Goal: Information Seeking & Learning: Check status

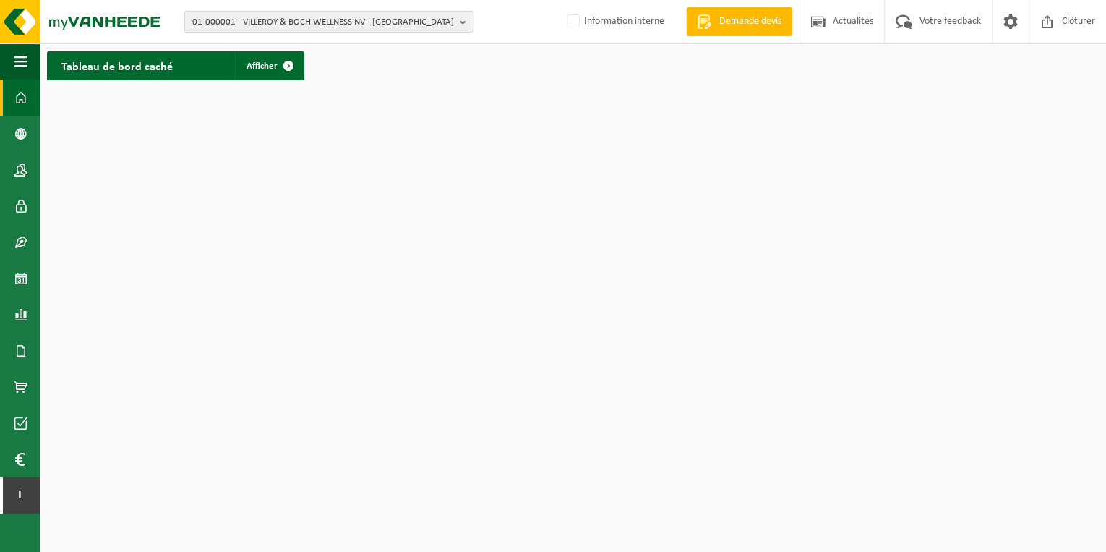
click at [463, 22] on b "button" at bounding box center [466, 22] width 13 height 20
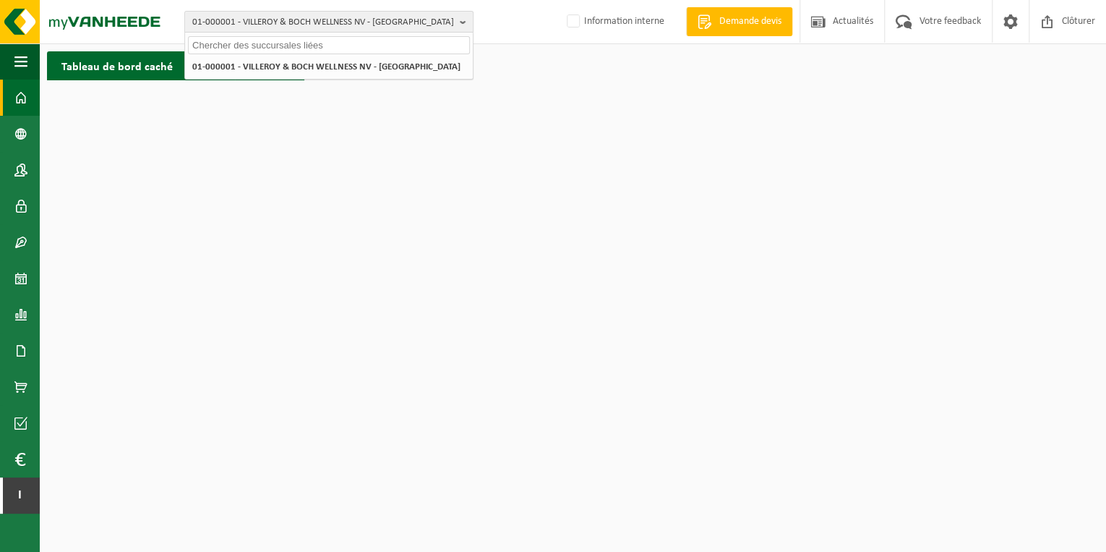
click at [351, 48] on input "text" at bounding box center [329, 45] width 282 height 18
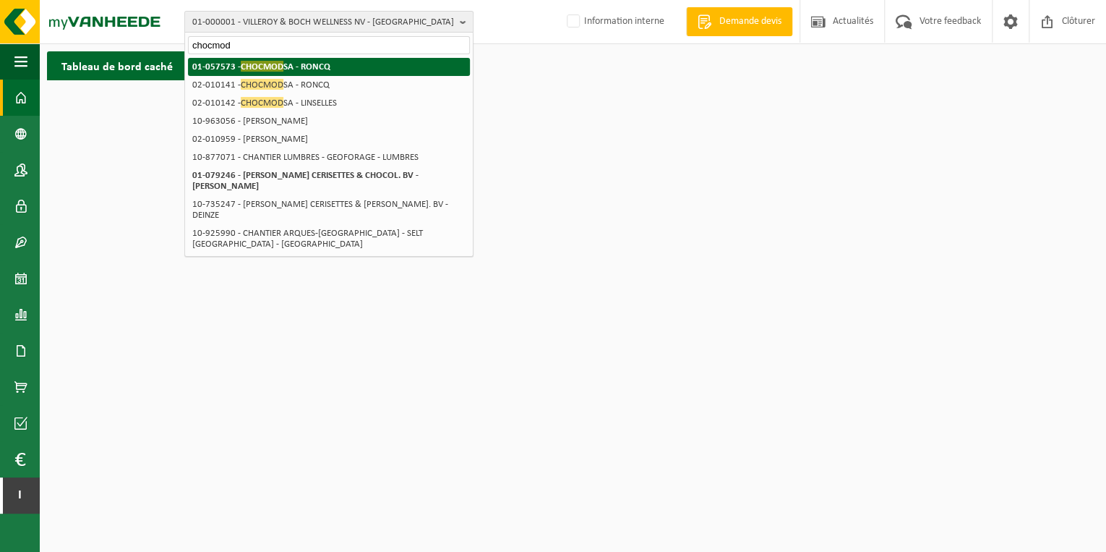
type input "chocmod"
click at [273, 66] on span "CHOCMOD" at bounding box center [262, 66] width 43 height 11
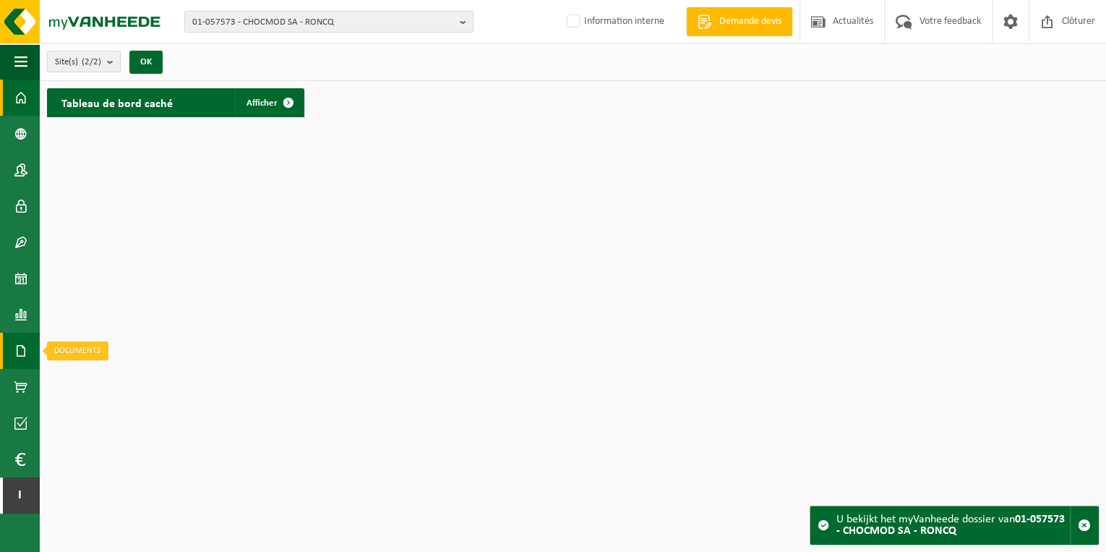
click at [17, 346] on span at bounding box center [20, 351] width 13 height 36
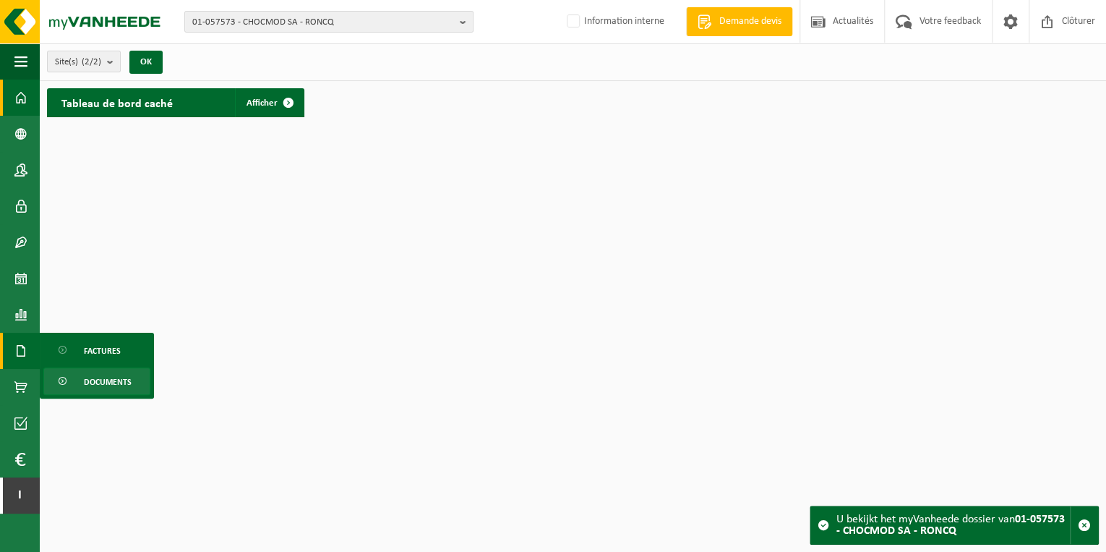
click at [107, 383] on span "Documents" at bounding box center [108, 381] width 48 height 27
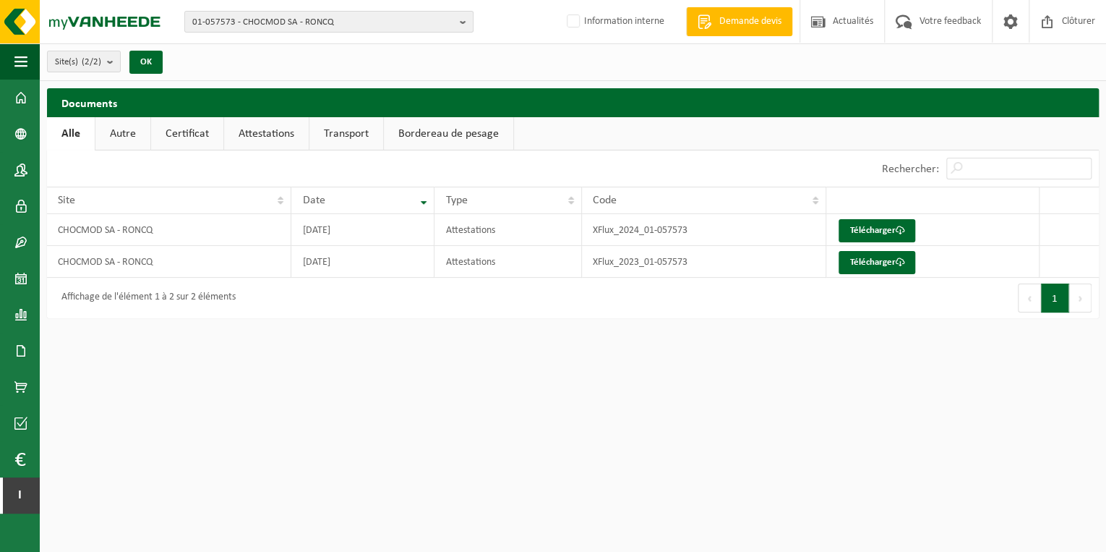
click at [261, 134] on link "Attestations" at bounding box center [266, 133] width 85 height 33
click at [176, 132] on link "Certificat" at bounding box center [186, 133] width 72 height 33
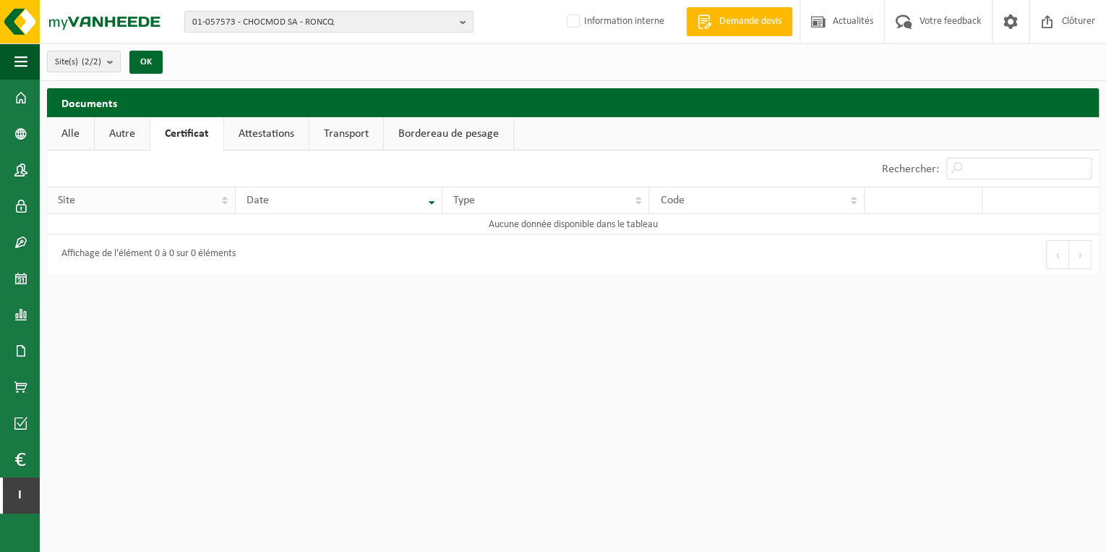
click at [171, 210] on th "Site" at bounding box center [141, 200] width 189 height 27
click at [110, 130] on link "Autre" at bounding box center [122, 133] width 55 height 33
click at [82, 132] on link "Alle" at bounding box center [70, 133] width 47 height 33
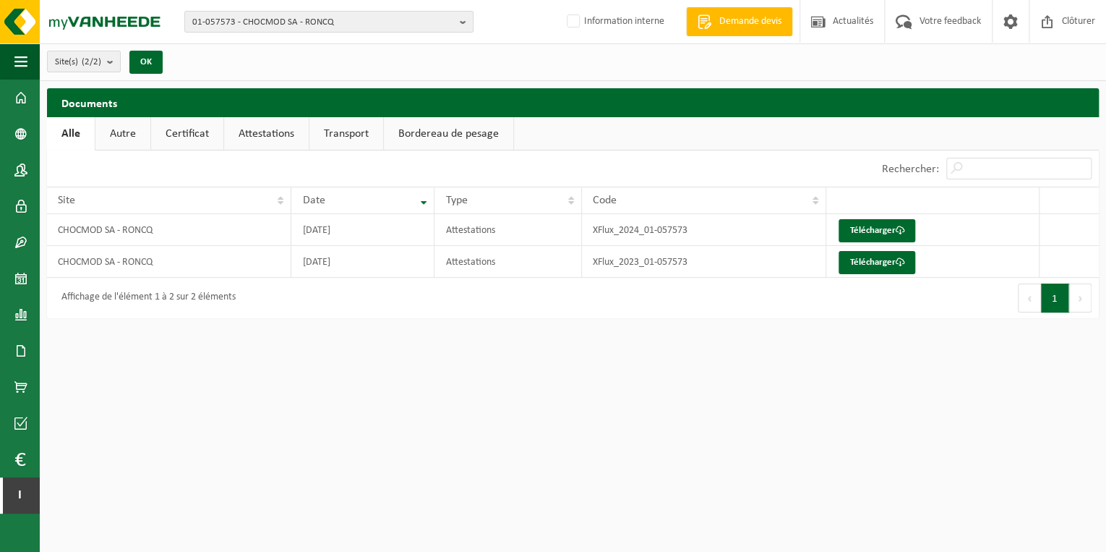
click at [418, 136] on link "Bordereau de pesage" at bounding box center [448, 133] width 129 height 33
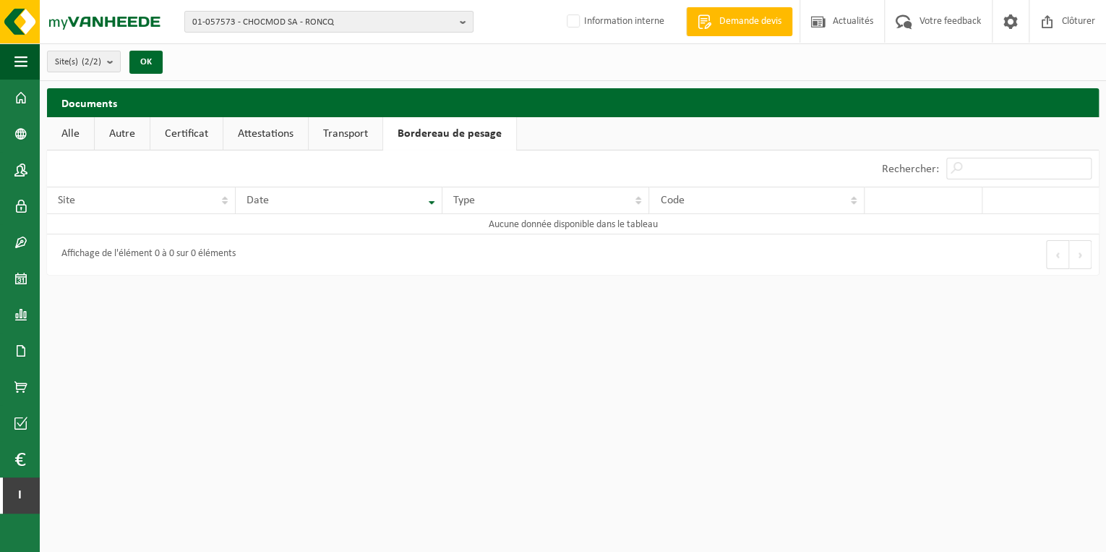
click at [342, 132] on link "Transport" at bounding box center [346, 133] width 74 height 33
click at [269, 127] on link "Attestations" at bounding box center [265, 133] width 85 height 33
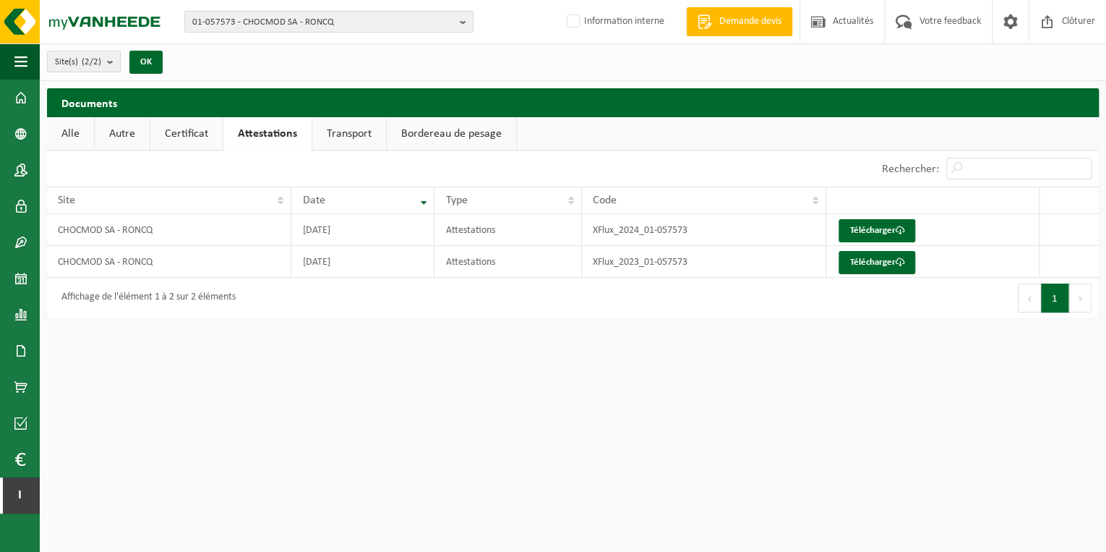
click at [194, 131] on link "Certificat" at bounding box center [186, 133] width 72 height 33
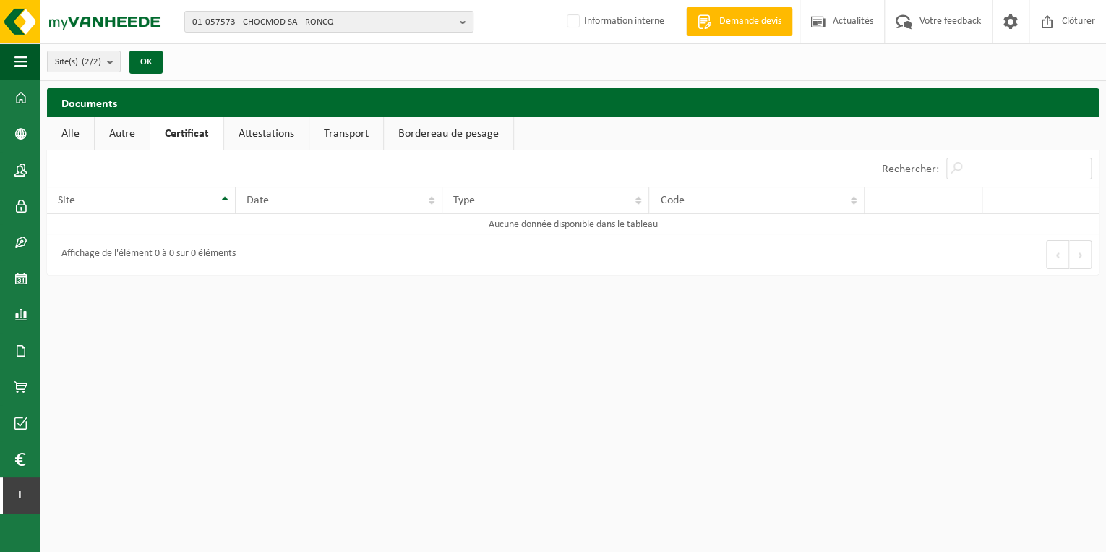
click at [123, 130] on link "Autre" at bounding box center [122, 133] width 55 height 33
click at [70, 128] on link "Alle" at bounding box center [70, 133] width 47 height 33
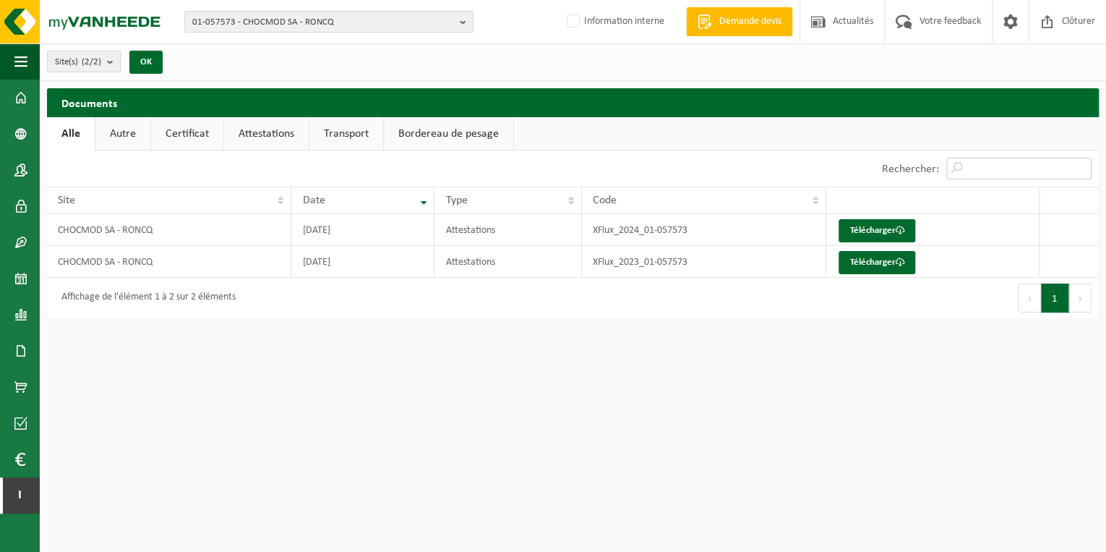
click at [954, 163] on input "Rechercher:" at bounding box center [1019, 169] width 145 height 22
click at [119, 66] on b "submit" at bounding box center [113, 61] width 13 height 20
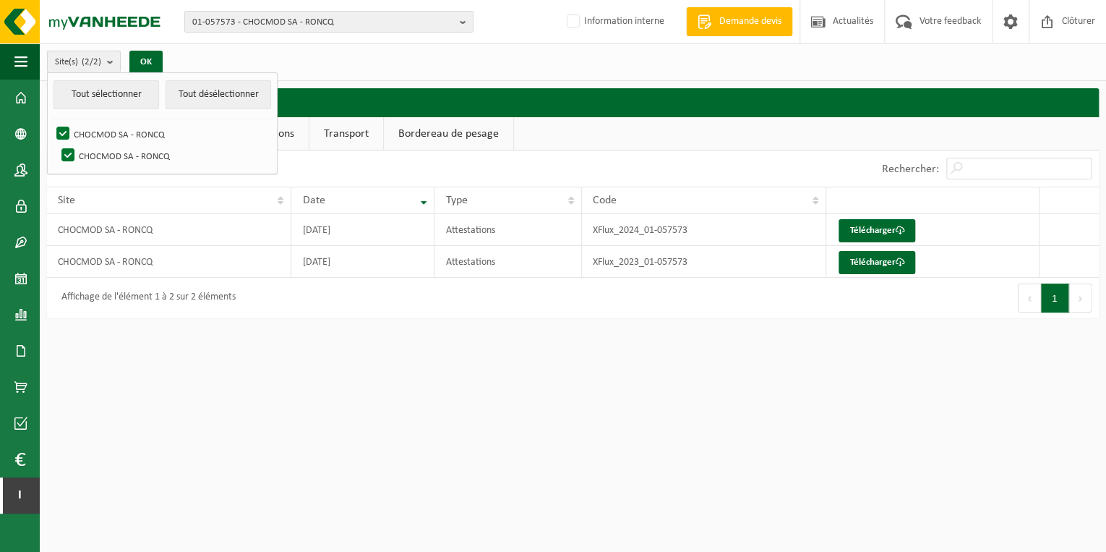
click at [119, 66] on b "submit" at bounding box center [113, 61] width 13 height 21
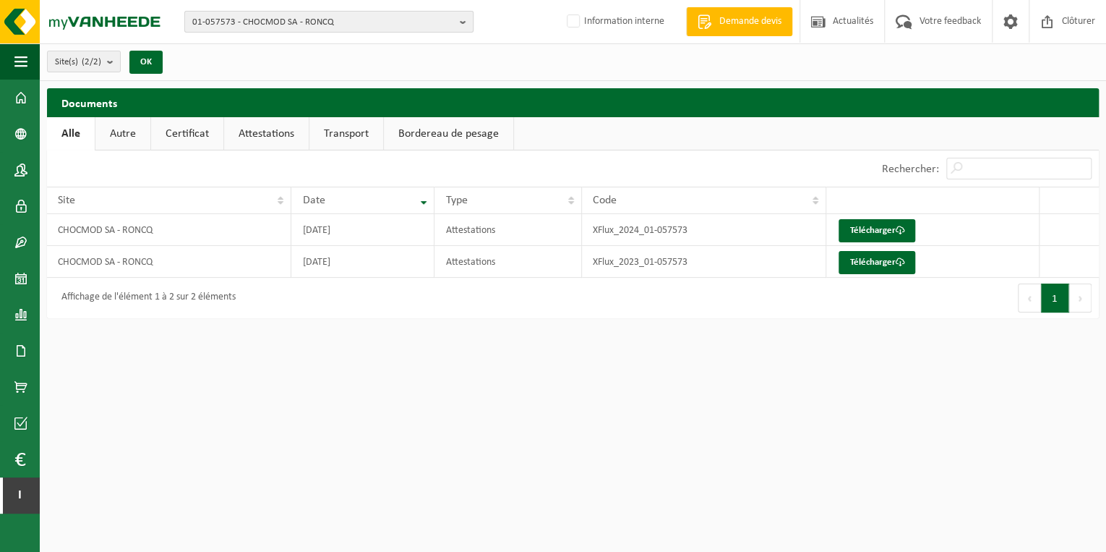
click at [286, 18] on span "01-057573 - CHOCMOD SA - RONCQ" at bounding box center [323, 23] width 262 height 22
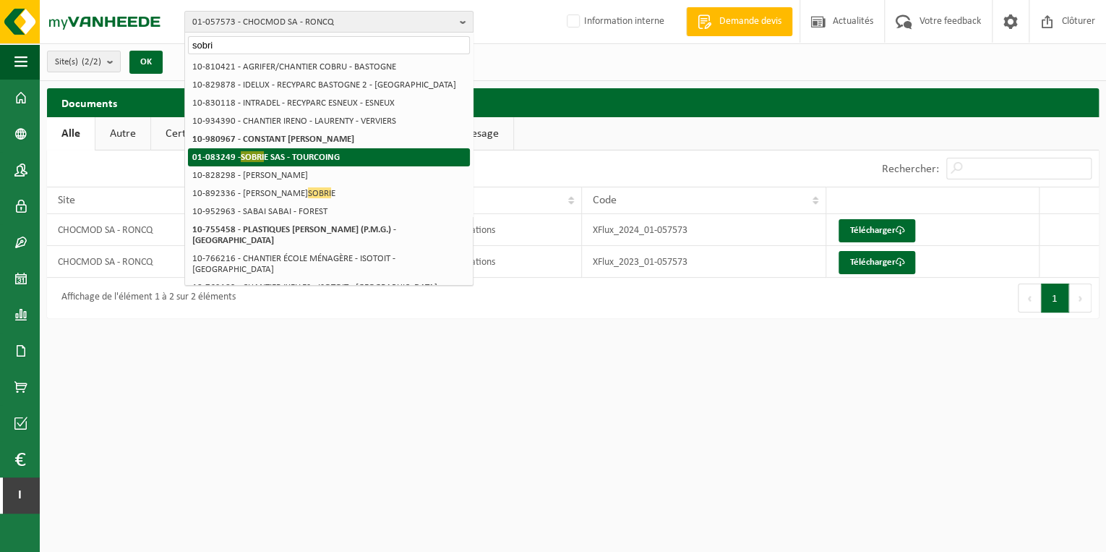
type input "sobri"
click at [301, 153] on strong "01-083249 - SOBRI E SAS - TOURCOING" at bounding box center [266, 156] width 148 height 11
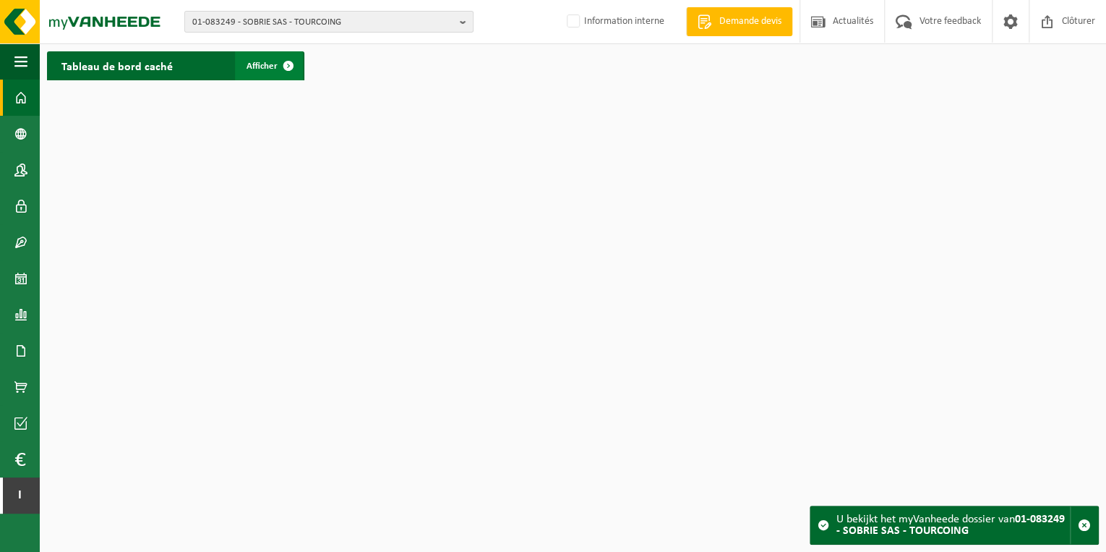
click at [265, 62] on span "Afficher" at bounding box center [262, 65] width 31 height 9
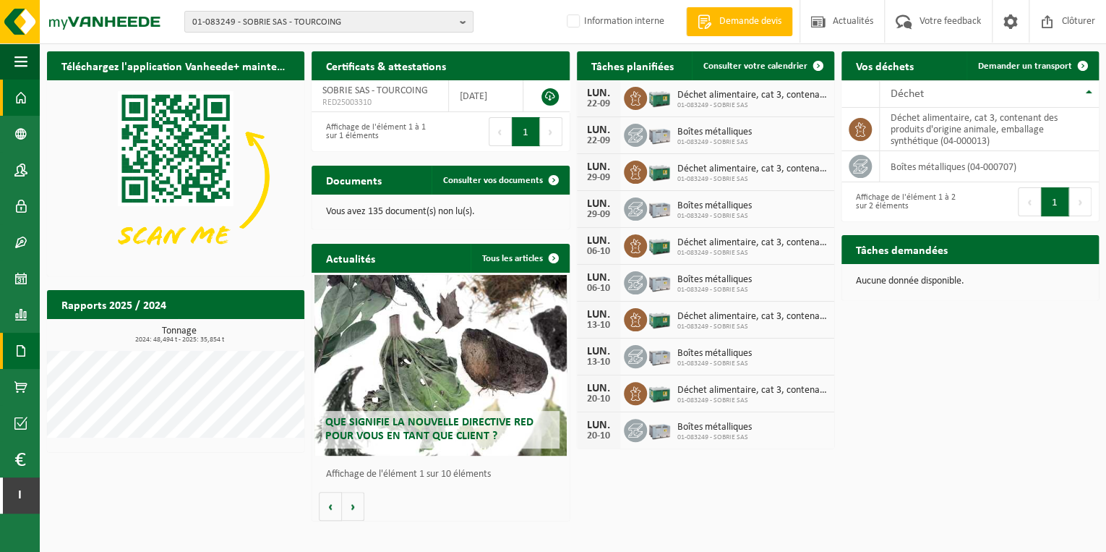
click at [20, 349] on span at bounding box center [20, 351] width 13 height 36
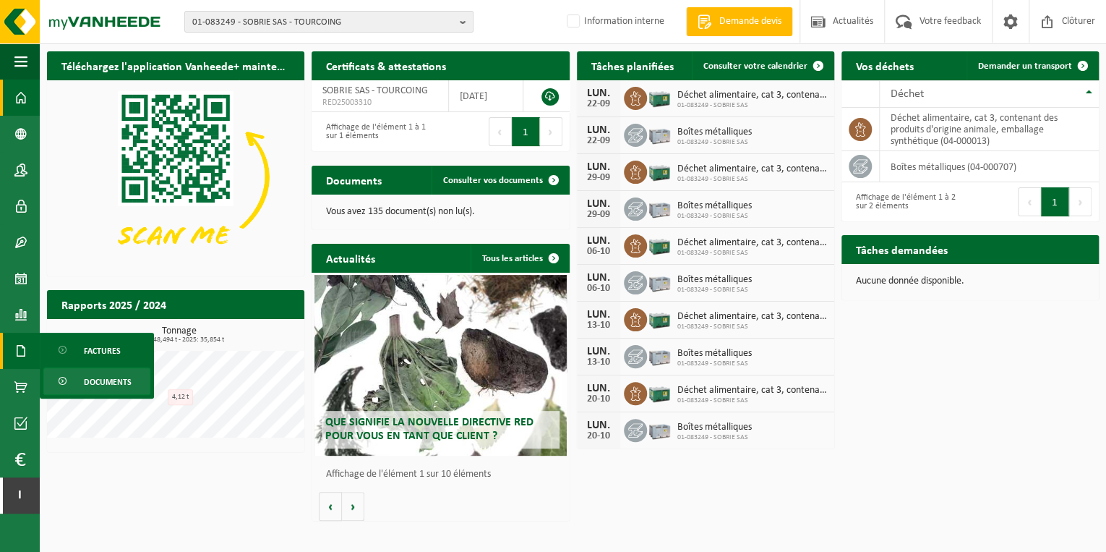
click at [106, 383] on span "Documents" at bounding box center [108, 381] width 48 height 27
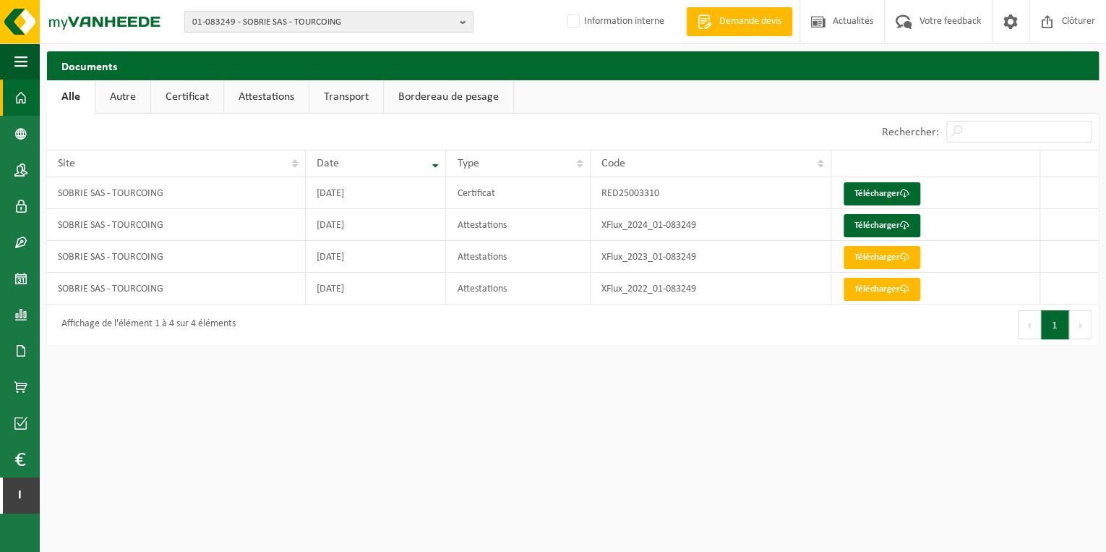
click at [20, 97] on span at bounding box center [20, 98] width 13 height 36
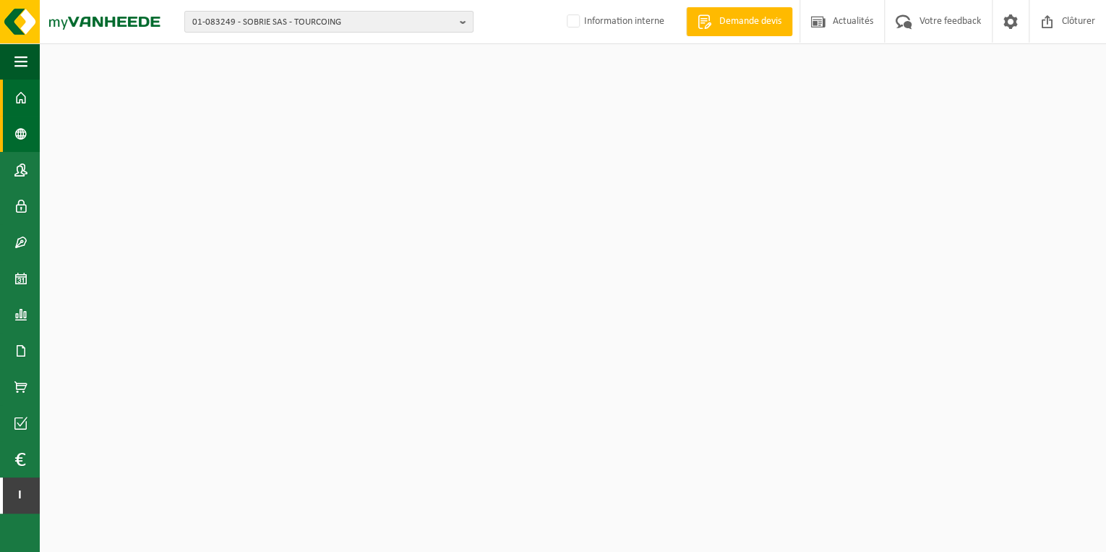
click at [20, 137] on span at bounding box center [20, 134] width 13 height 36
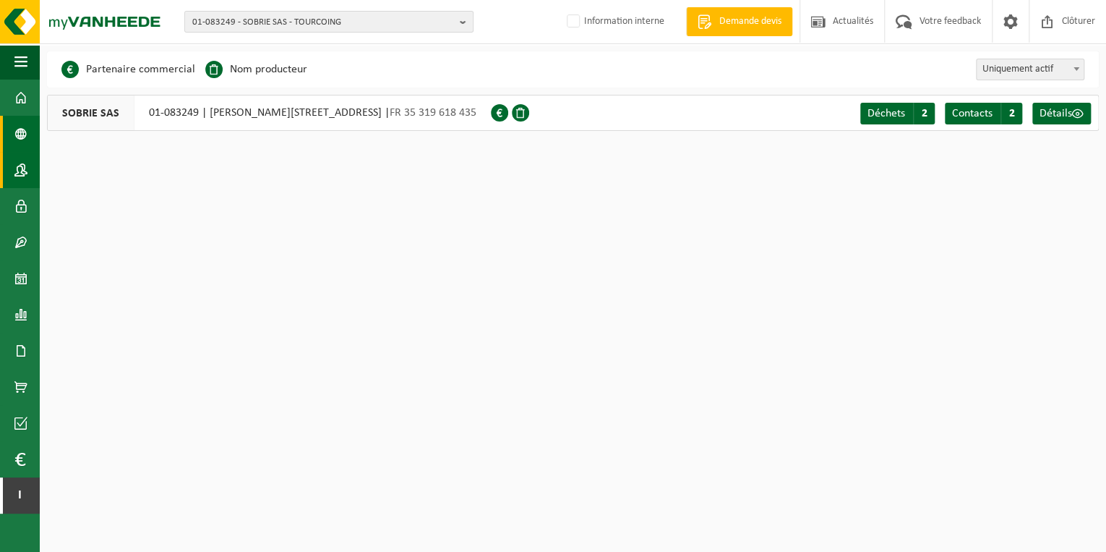
click at [20, 178] on span at bounding box center [20, 170] width 13 height 36
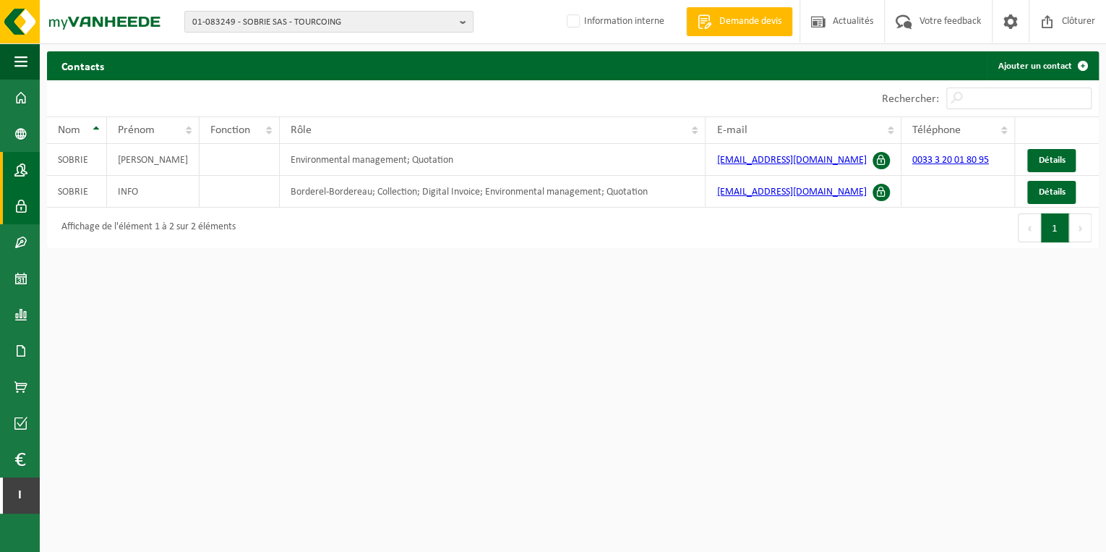
click at [26, 202] on span at bounding box center [20, 206] width 13 height 36
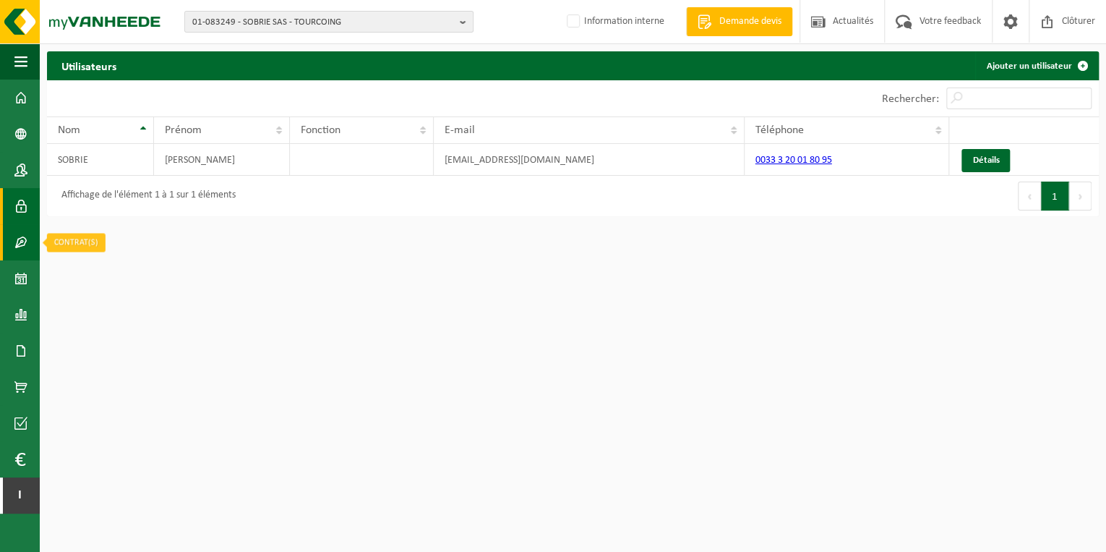
click at [16, 234] on span at bounding box center [20, 242] width 13 height 36
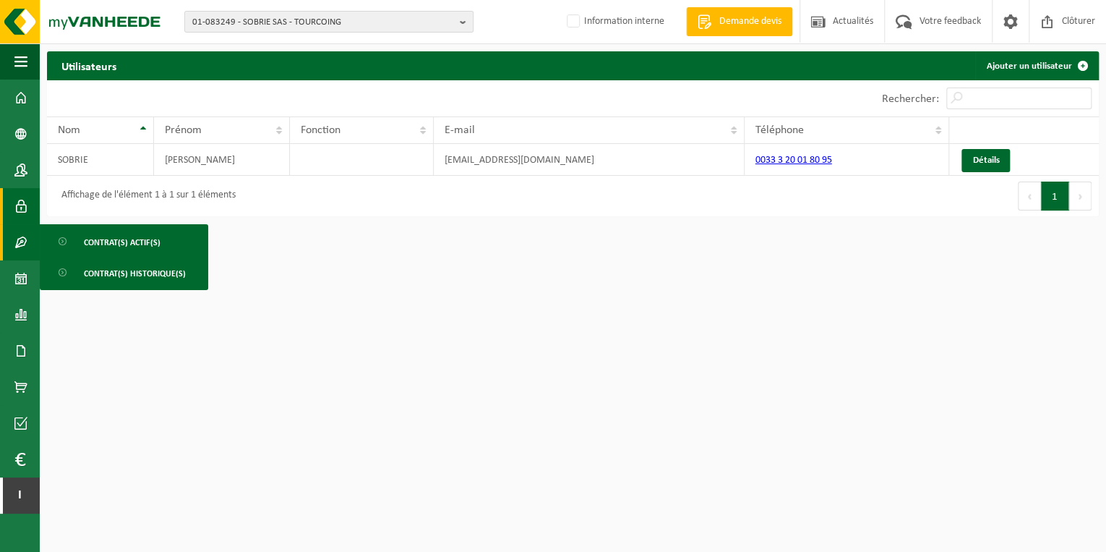
click at [20, 198] on span at bounding box center [20, 206] width 13 height 36
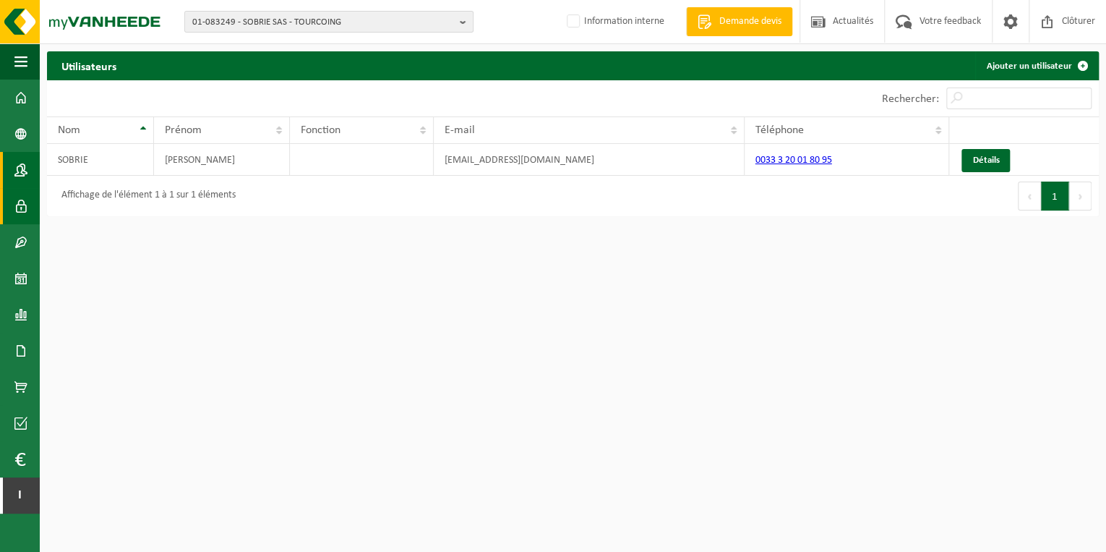
click at [20, 171] on span at bounding box center [20, 170] width 13 height 36
